Goal: Register for event/course

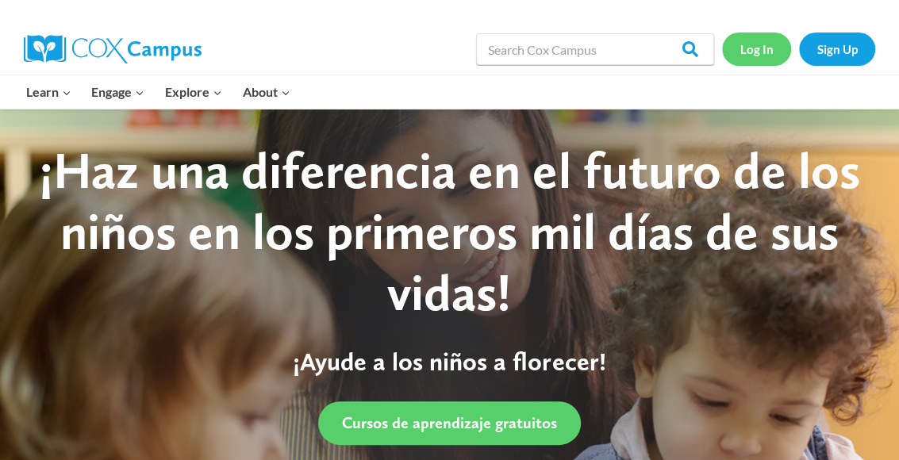
click at [757, 52] on link "Log In" at bounding box center [756, 49] width 69 height 33
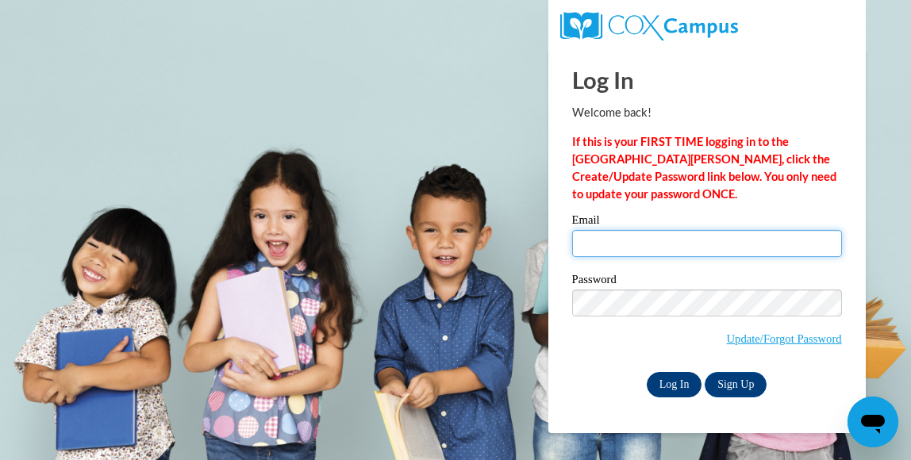
type input "jeaninesealey67@gmail.com"
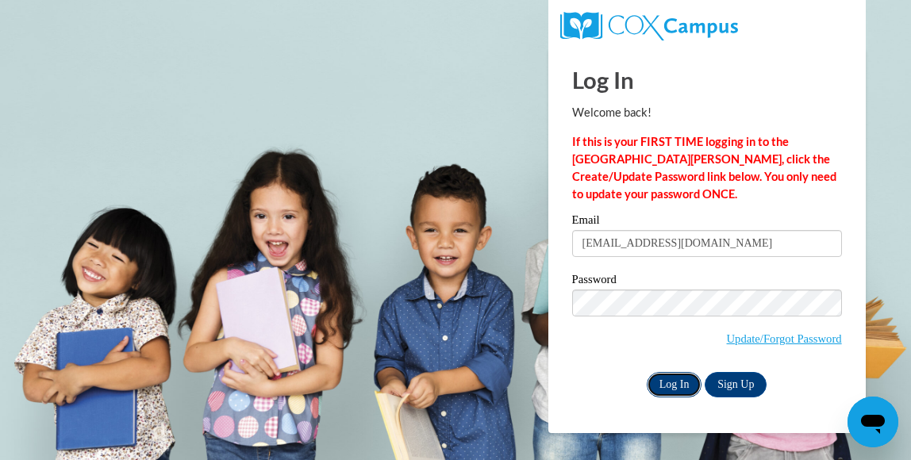
click at [682, 388] on input "Log In" at bounding box center [675, 384] width 56 height 25
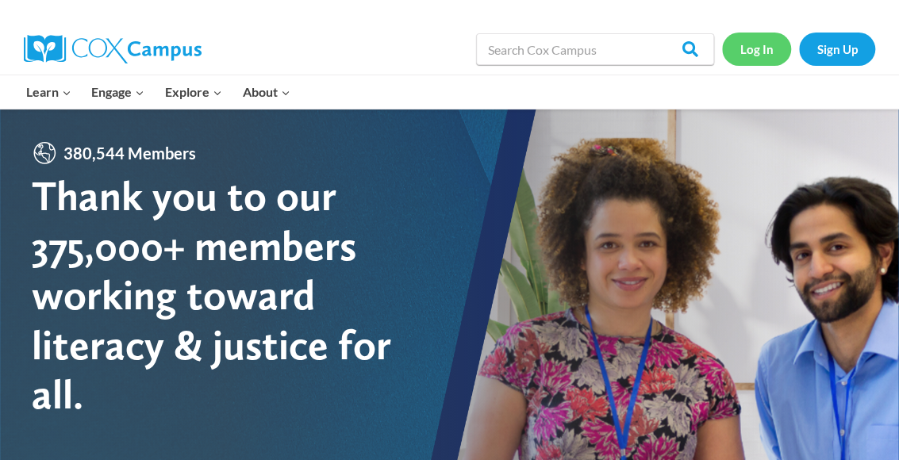
click at [768, 45] on link "Log In" at bounding box center [756, 49] width 69 height 33
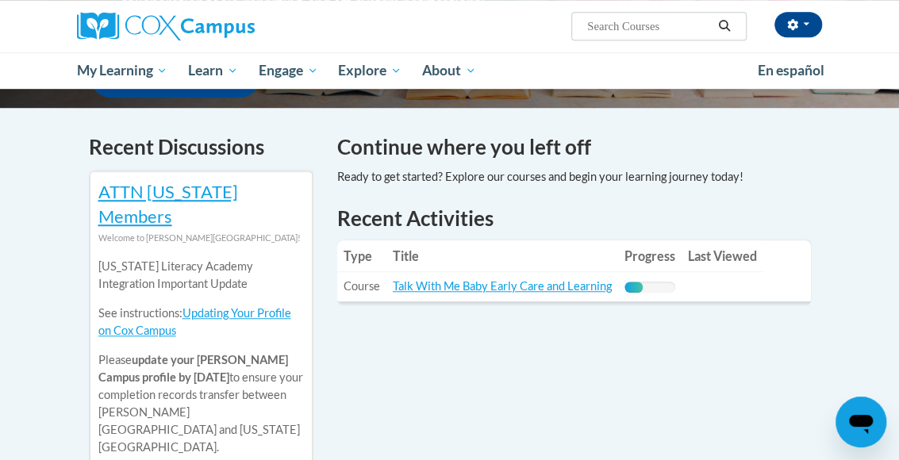
scroll to position [476, 0]
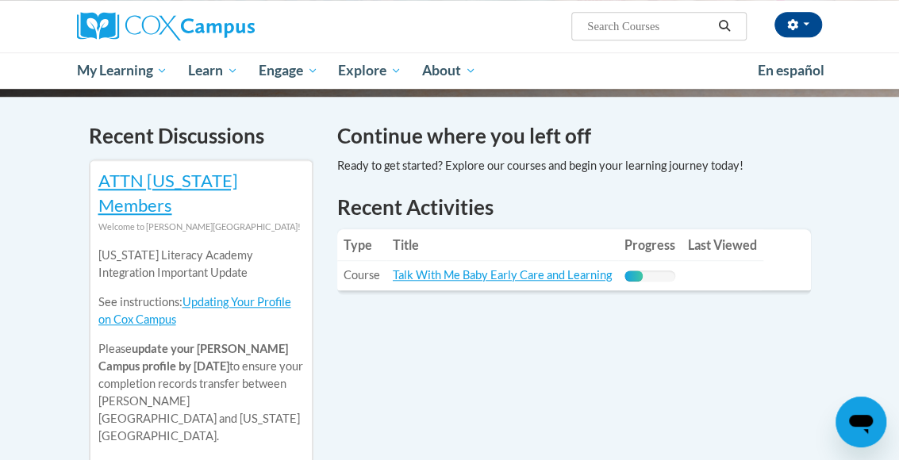
click at [606, 28] on input "Search..." at bounding box center [649, 26] width 127 height 19
type input "data driven instrction"
click at [724, 23] on icon "Search" at bounding box center [724, 26] width 14 height 12
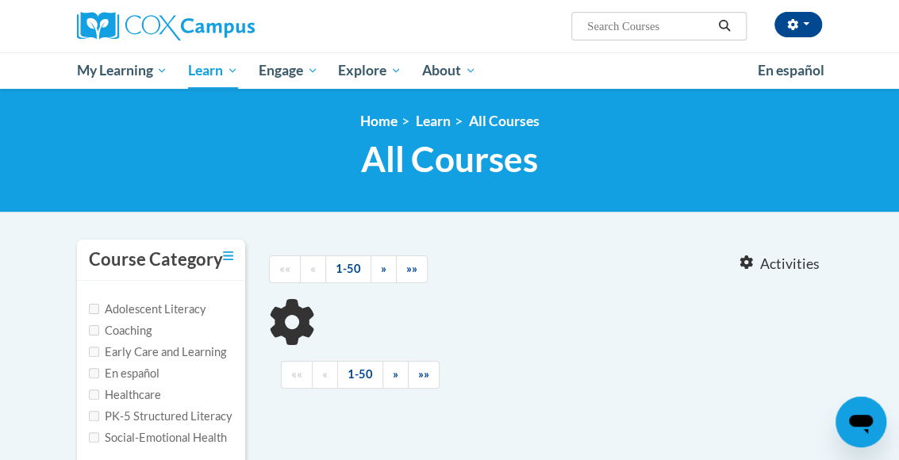
type input "data driven instrction"
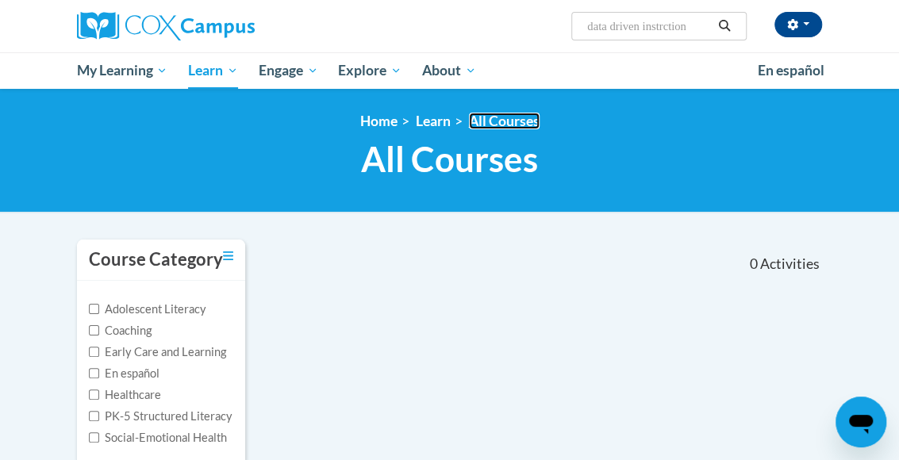
click at [500, 125] on link "All Courses" at bounding box center [504, 121] width 71 height 17
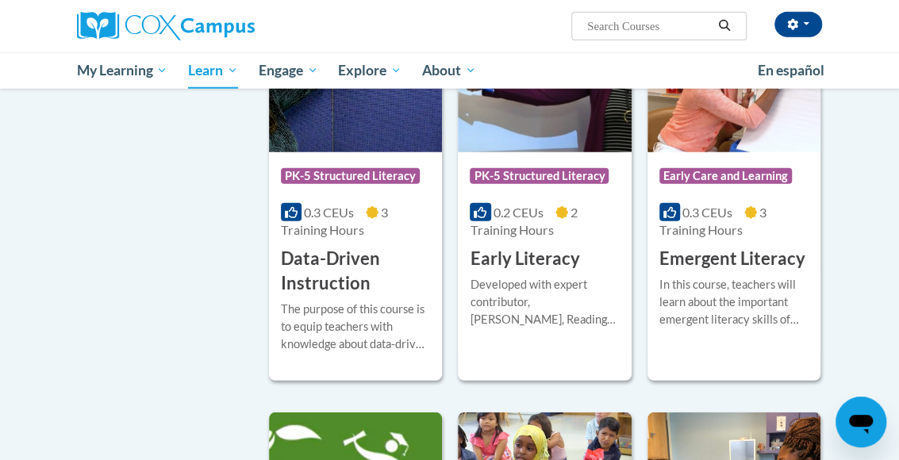
scroll to position [1808, 0]
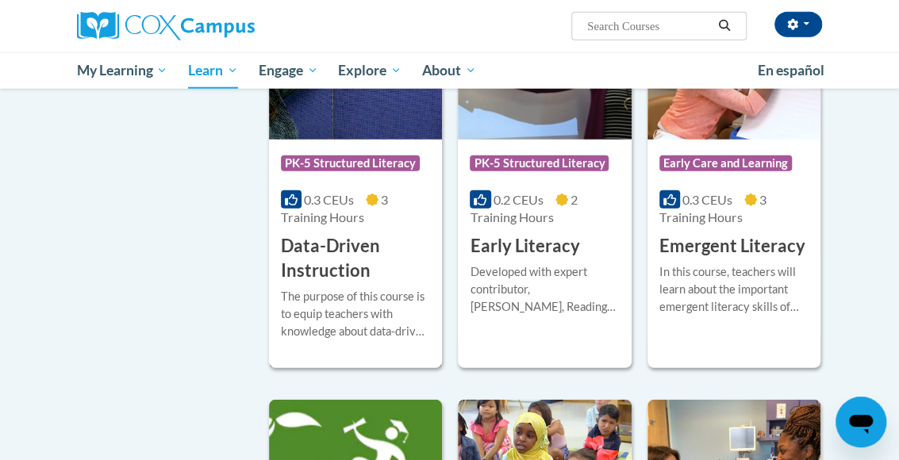
click at [409, 237] on h3 "Data-Driven Instruction" at bounding box center [355, 258] width 149 height 49
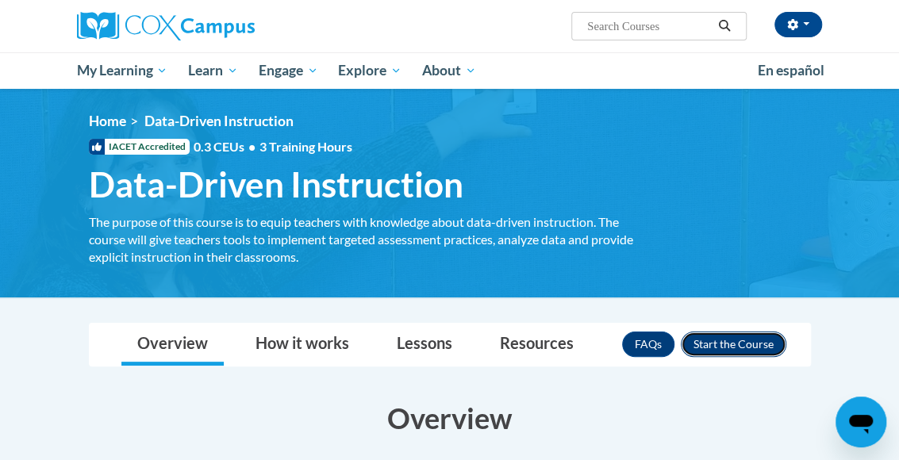
click at [737, 346] on button "Enroll" at bounding box center [734, 344] width 106 height 25
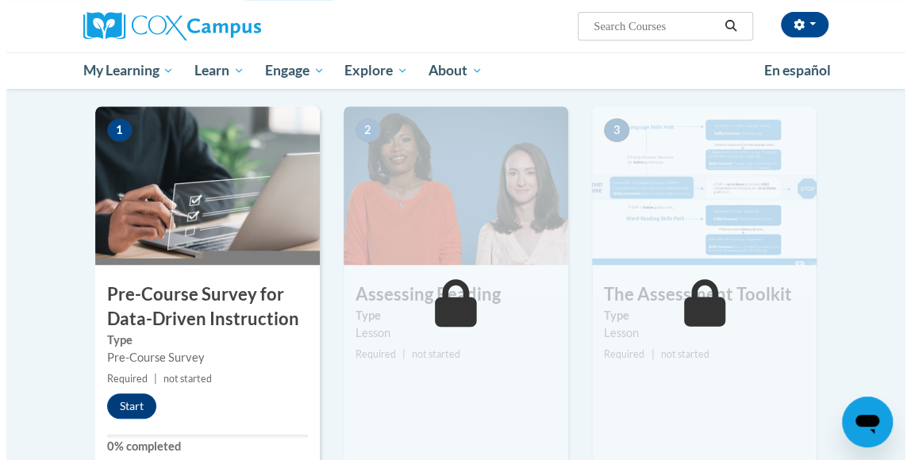
scroll to position [305, 0]
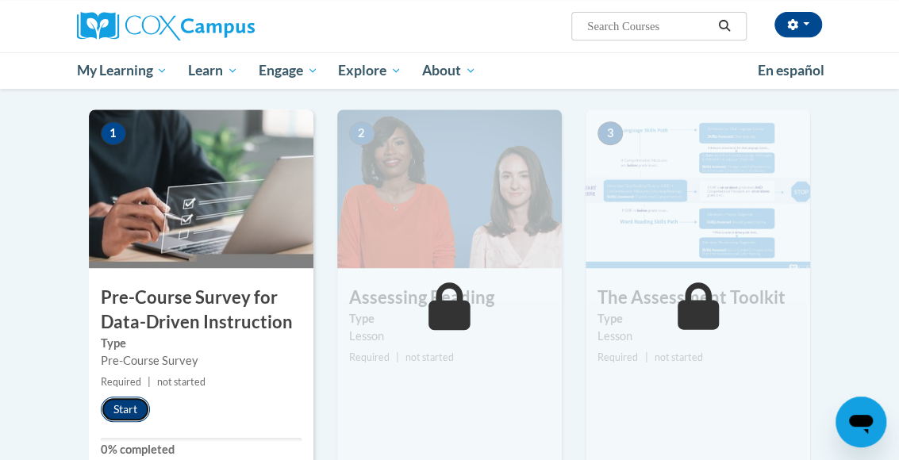
click at [122, 413] on button "Start" at bounding box center [125, 409] width 49 height 25
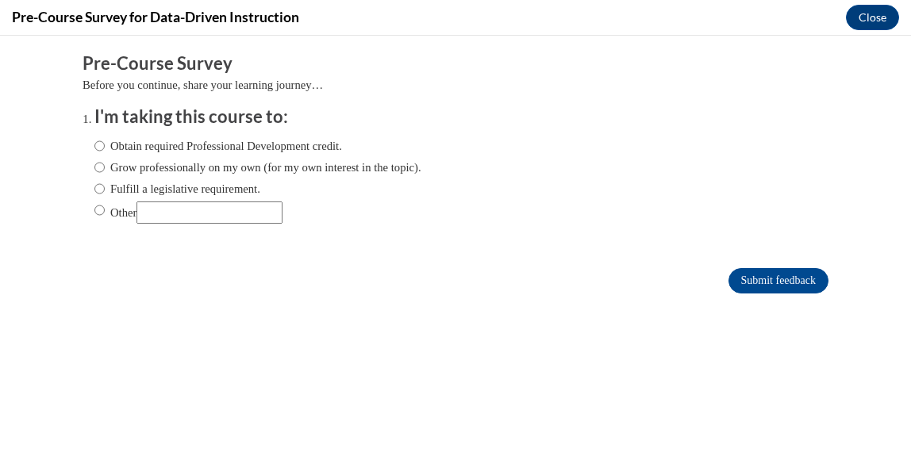
scroll to position [0, 0]
click at [94, 144] on input "Obtain required Professional Development credit." at bounding box center [99, 145] width 10 height 17
radio input "true"
click at [752, 285] on input "Submit feedback" at bounding box center [778, 280] width 100 height 25
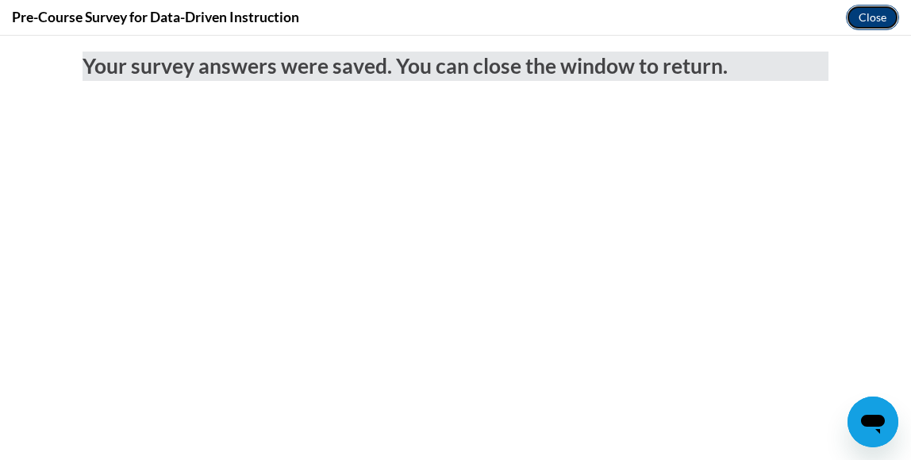
click at [872, 19] on button "Close" at bounding box center [872, 17] width 53 height 25
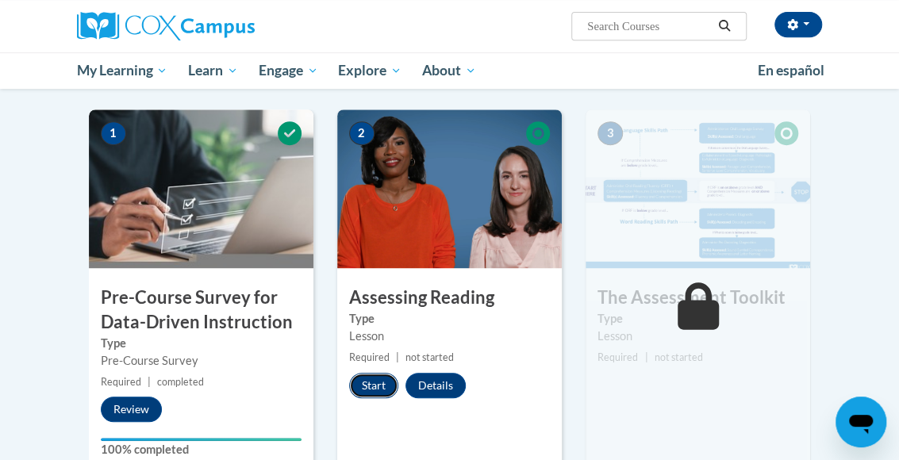
click at [378, 382] on button "Start" at bounding box center [373, 385] width 49 height 25
